Goal: Navigation & Orientation: Find specific page/section

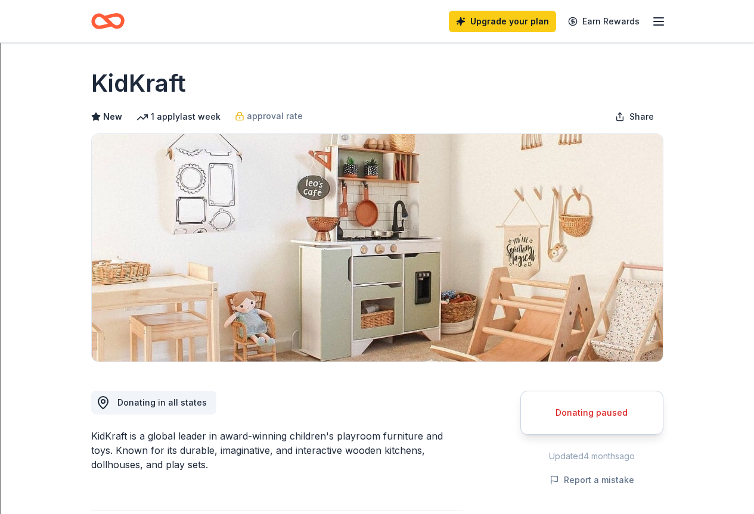
click at [664, 19] on icon "button" at bounding box center [658, 21] width 14 height 14
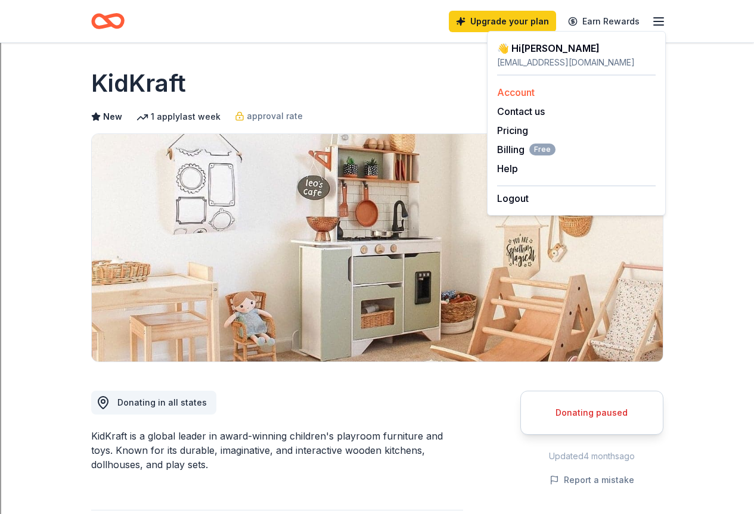
click at [512, 94] on link "Account" at bounding box center [516, 92] width 38 height 12
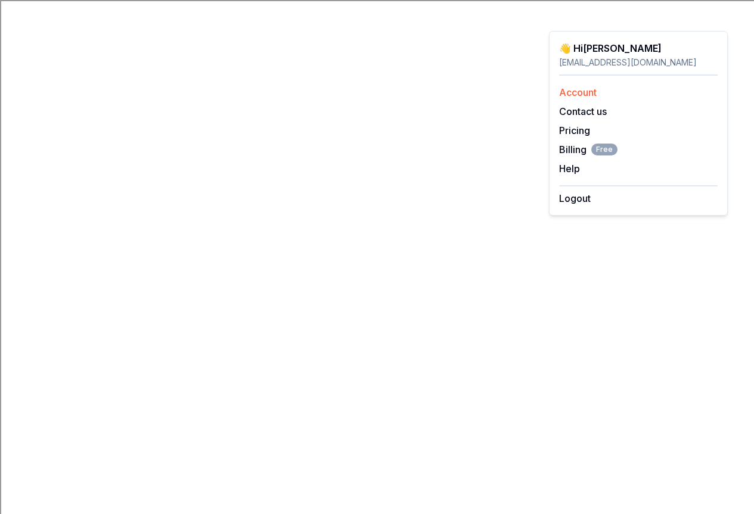
click at [567, 94] on link "Account" at bounding box center [578, 92] width 38 height 12
click at [577, 128] on link "Pricing" at bounding box center [574, 131] width 31 height 12
